Goal: Information Seeking & Learning: Learn about a topic

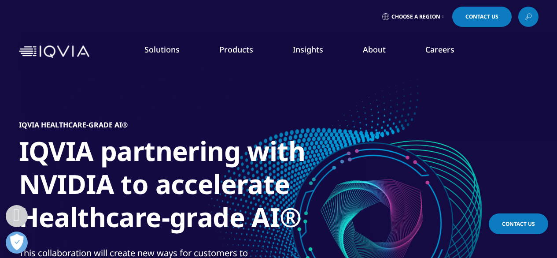
scroll to position [211, 0]
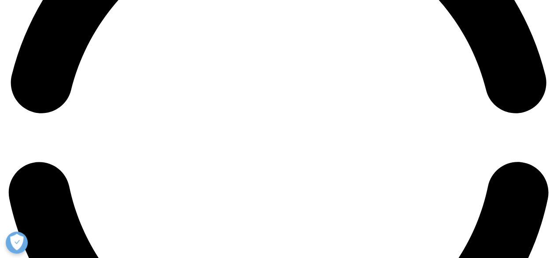
scroll to position [1250, 0]
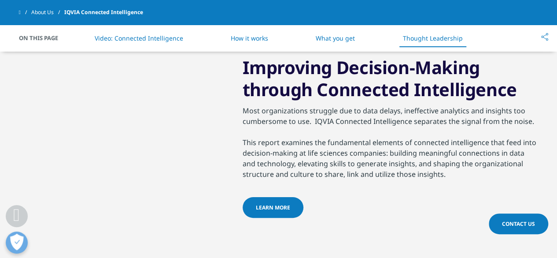
click at [292, 204] on link "LEARN MORE" at bounding box center [273, 207] width 61 height 21
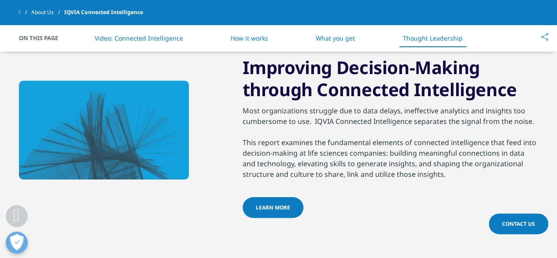
click at [332, 36] on link "What you get" at bounding box center [335, 38] width 39 height 8
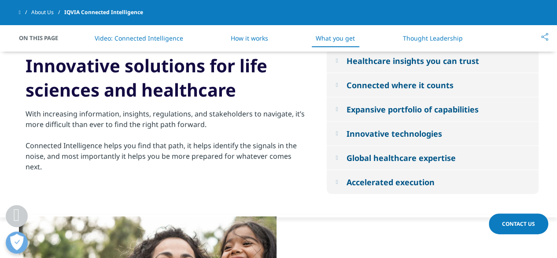
scroll to position [881, 0]
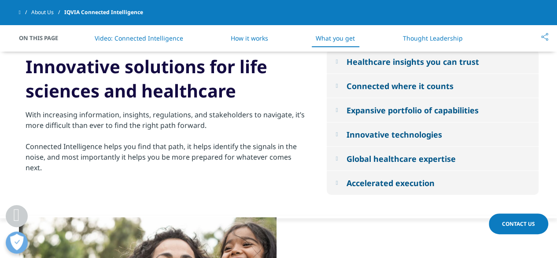
click at [47, 15] on link "About Us" at bounding box center [47, 12] width 33 height 16
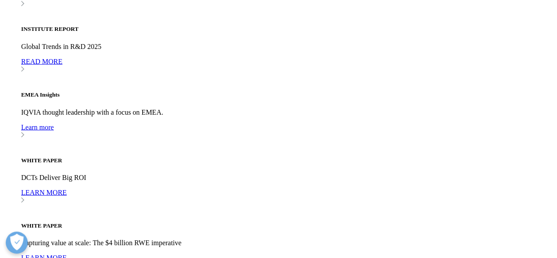
scroll to position [2466, 0]
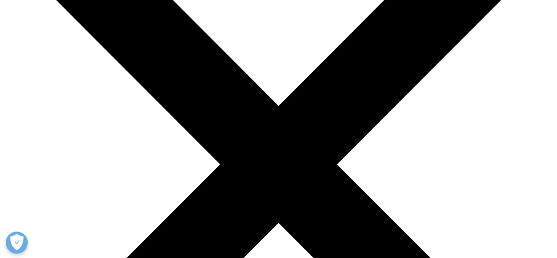
scroll to position [106, 0]
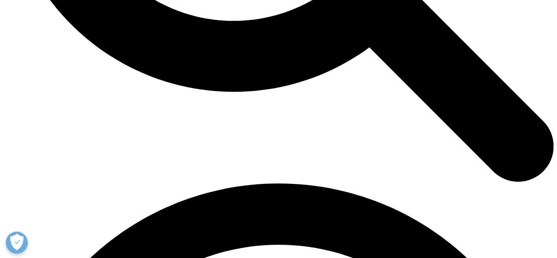
scroll to position [881, 0]
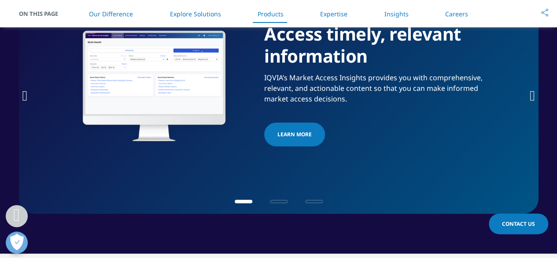
scroll to position [1384, 0]
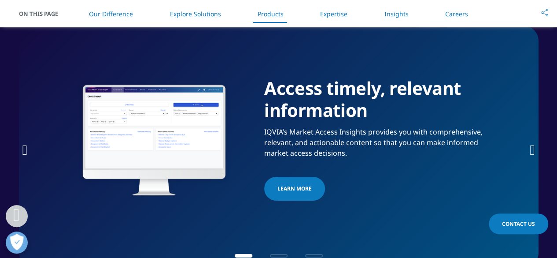
click at [336, 16] on link "Expertise" at bounding box center [333, 14] width 27 height 8
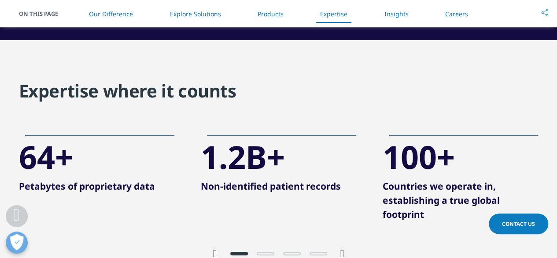
scroll to position [1663, 0]
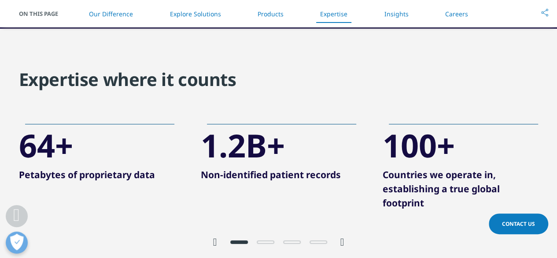
click at [344, 241] on icon "Next slide" at bounding box center [342, 241] width 4 height 11
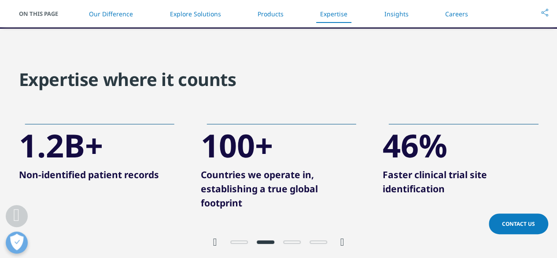
click at [344, 241] on icon "Next slide" at bounding box center [342, 241] width 4 height 11
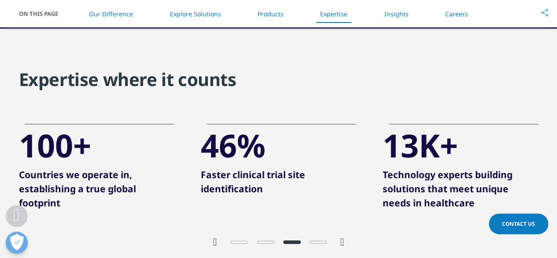
click at [344, 241] on icon "Next slide" at bounding box center [342, 241] width 4 height 11
